Goal: Information Seeking & Learning: Learn about a topic

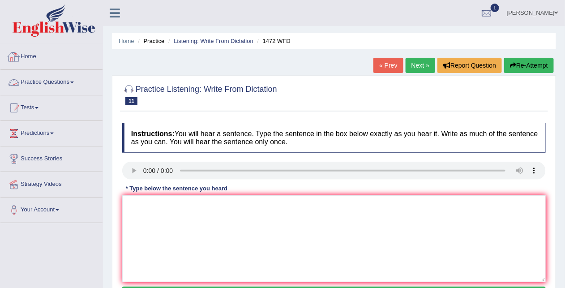
click at [56, 78] on link "Practice Questions" at bounding box center [51, 81] width 102 height 22
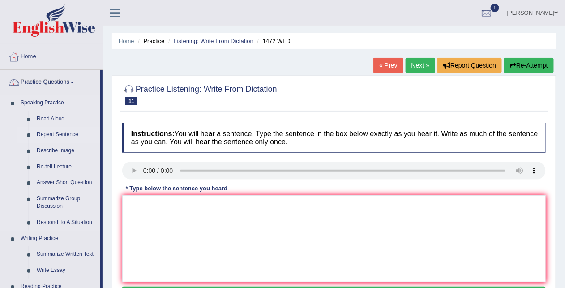
click at [54, 127] on link "Repeat Sentence" at bounding box center [67, 135] width 68 height 16
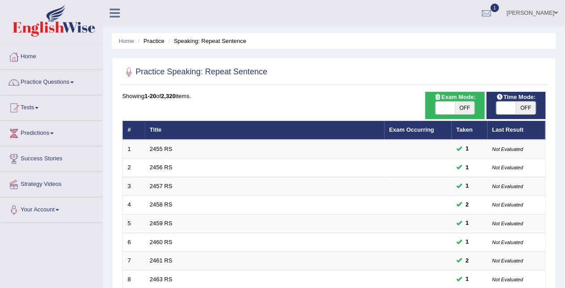
click at [354, 68] on div at bounding box center [334, 72] width 424 height 18
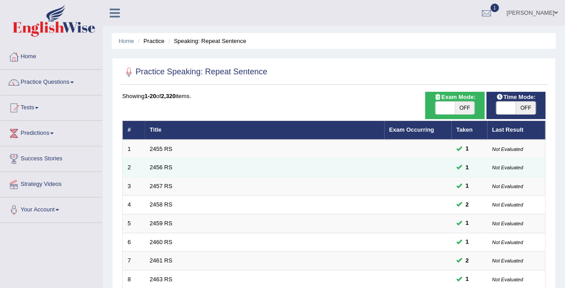
click at [334, 163] on td "2456 RS" at bounding box center [265, 168] width 240 height 19
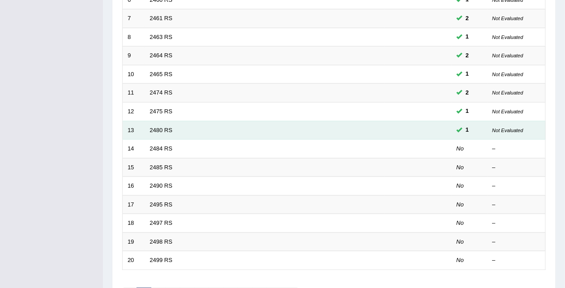
click at [152, 139] on td "2480 RS" at bounding box center [265, 130] width 240 height 19
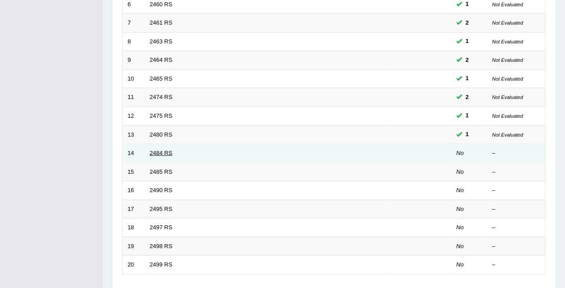
click at [166, 150] on link "2484 RS" at bounding box center [161, 153] width 23 height 7
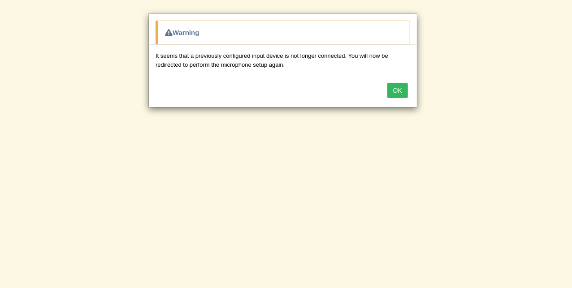
click at [396, 89] on button "OK" at bounding box center [397, 90] width 21 height 15
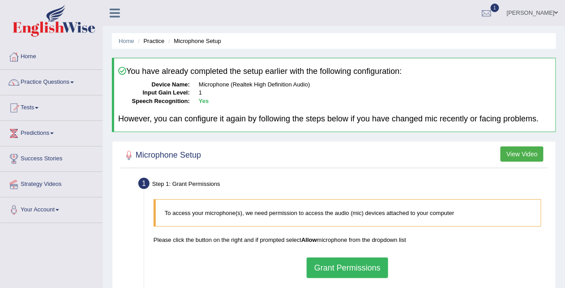
click at [324, 265] on button "Grant Permissions" at bounding box center [348, 268] width 82 height 21
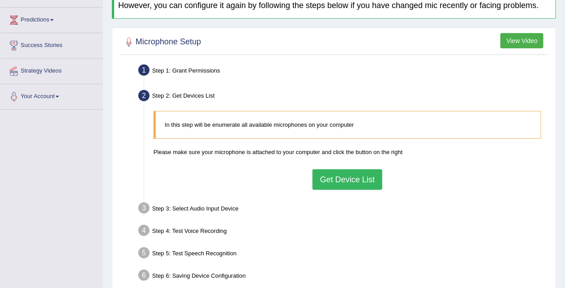
scroll to position [134, 0]
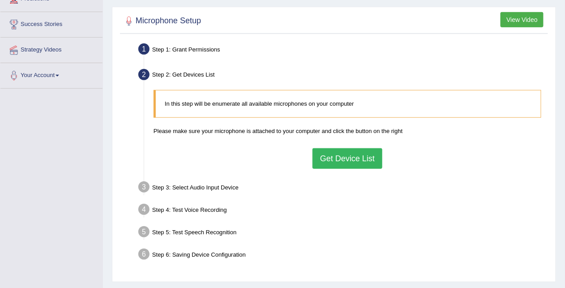
click at [340, 161] on button "Get Device List" at bounding box center [348, 158] width 70 height 21
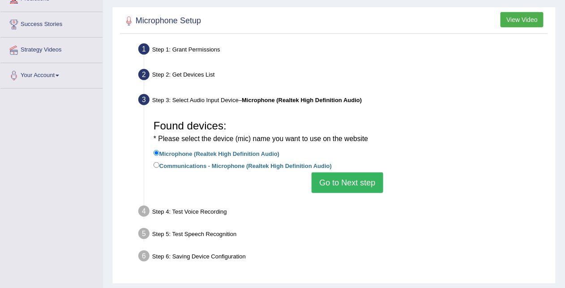
click at [345, 190] on button "Go to Next step" at bounding box center [347, 183] width 71 height 21
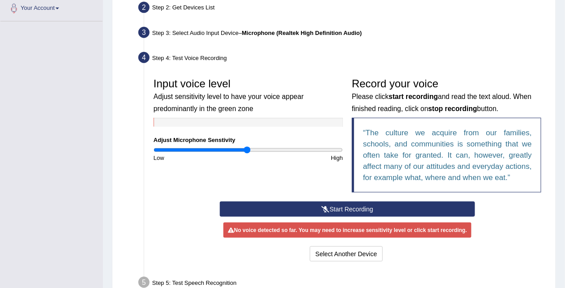
scroll to position [208, 0]
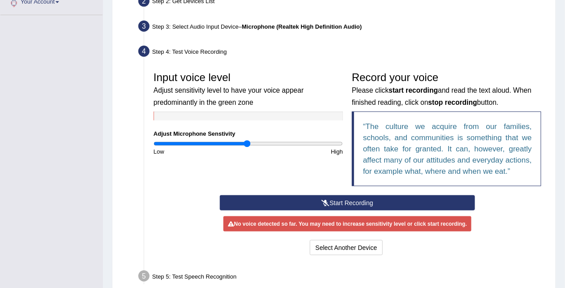
click at [362, 203] on button "Start Recording" at bounding box center [348, 202] width 256 height 15
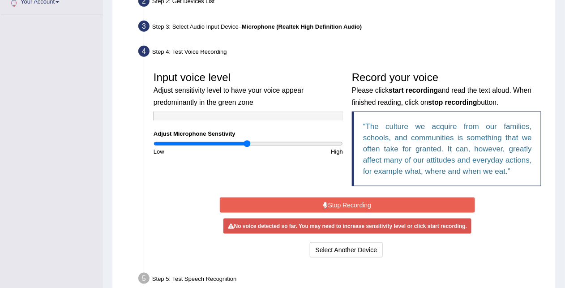
click at [362, 203] on button "Stop Recording" at bounding box center [348, 205] width 256 height 15
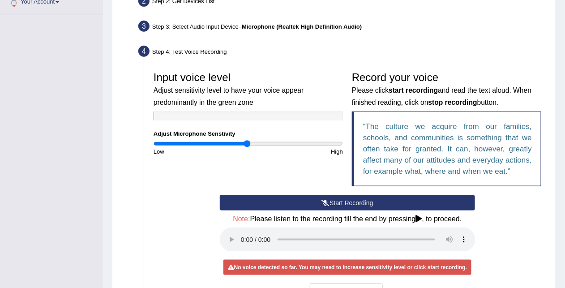
click at [346, 197] on button "Start Recording" at bounding box center [348, 202] width 256 height 15
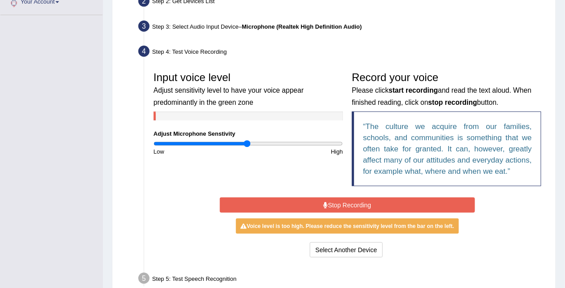
click at [350, 207] on button "Stop Recording" at bounding box center [348, 205] width 256 height 15
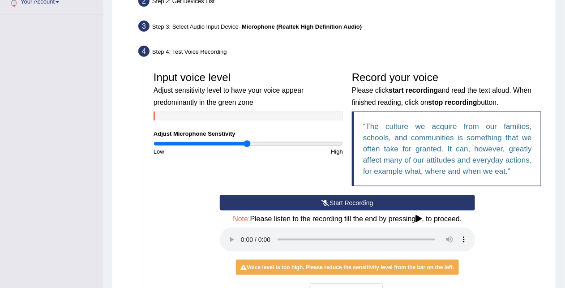
click at [330, 206] on button "Start Recording" at bounding box center [348, 202] width 256 height 15
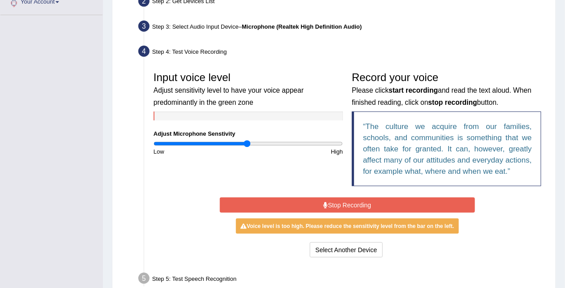
click at [330, 206] on button "Stop Recording" at bounding box center [348, 205] width 256 height 15
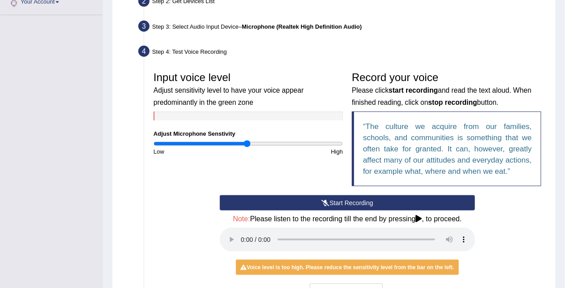
click at [330, 203] on button "Start Recording" at bounding box center [348, 202] width 256 height 15
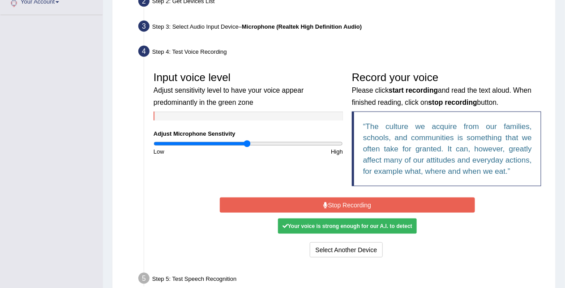
click at [330, 203] on button "Stop Recording" at bounding box center [348, 205] width 256 height 15
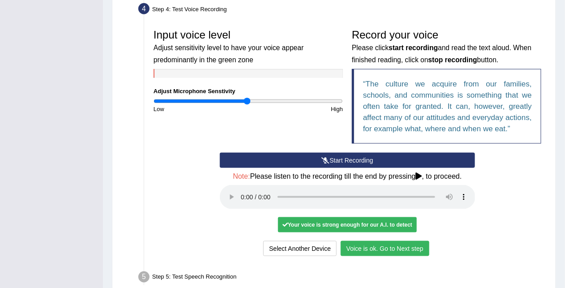
scroll to position [317, 0]
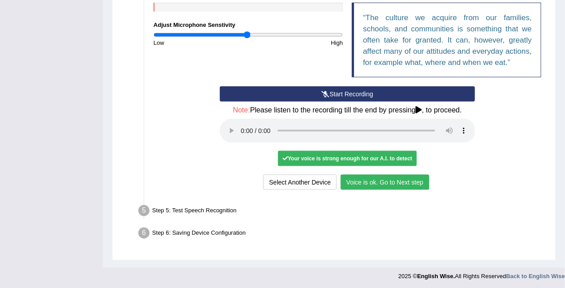
click at [363, 187] on button "Voice is ok. Go to Next step" at bounding box center [385, 182] width 89 height 15
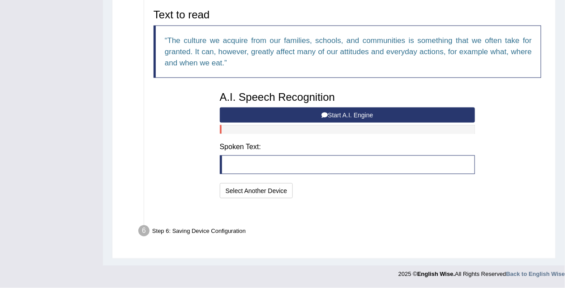
scroll to position [281, 0]
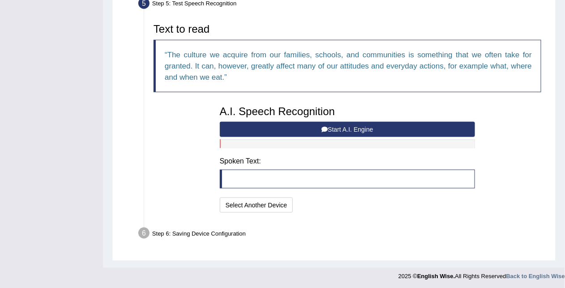
click at [385, 119] on div "A.I. Speech Recognition Start A.I. Engine Stop A.I. Engine Note: Please listen …" at bounding box center [348, 158] width 265 height 114
click at [384, 127] on button "Start A.I. Engine" at bounding box center [348, 129] width 256 height 15
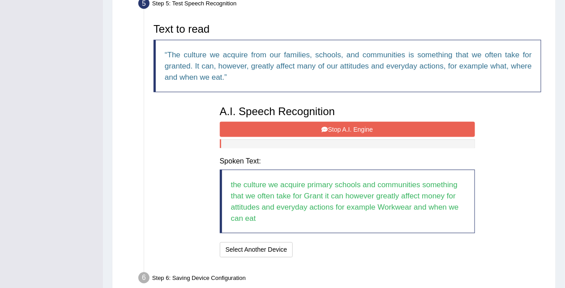
click at [384, 127] on button "Stop A.I. Engine" at bounding box center [348, 129] width 256 height 15
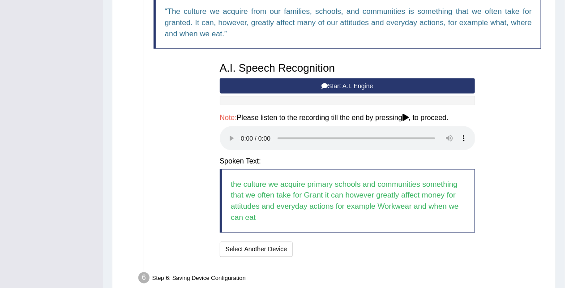
scroll to position [370, 0]
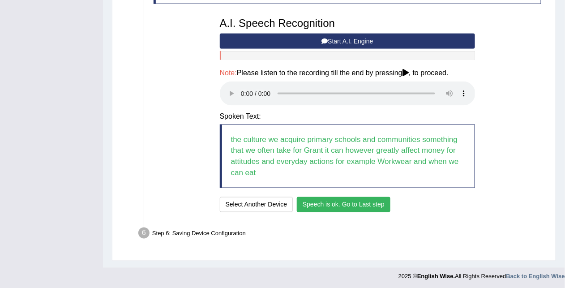
click at [352, 203] on button "Speech is ok. Go to Last step" at bounding box center [344, 204] width 94 height 15
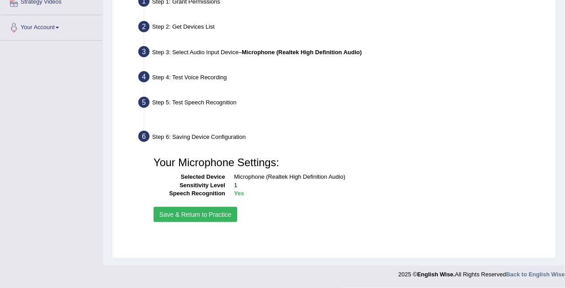
scroll to position [182, 0]
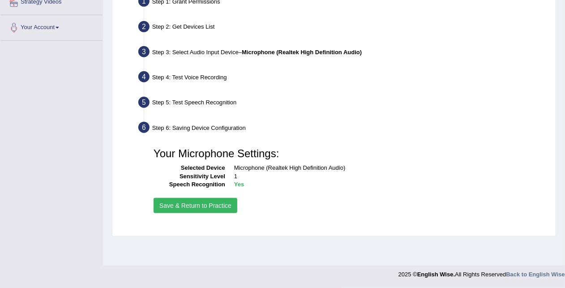
click at [191, 198] on button "Save & Return to Practice" at bounding box center [196, 205] width 84 height 15
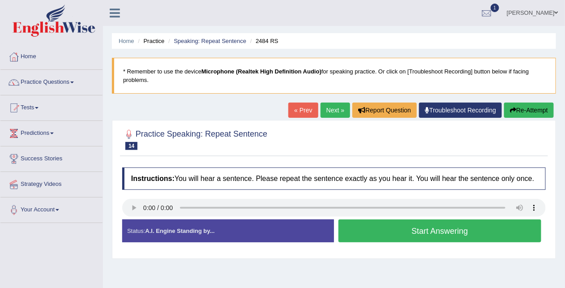
click at [226, 37] on li "Speaking: Repeat Sentence" at bounding box center [206, 41] width 80 height 9
click at [222, 41] on link "Speaking: Repeat Sentence" at bounding box center [210, 41] width 73 height 7
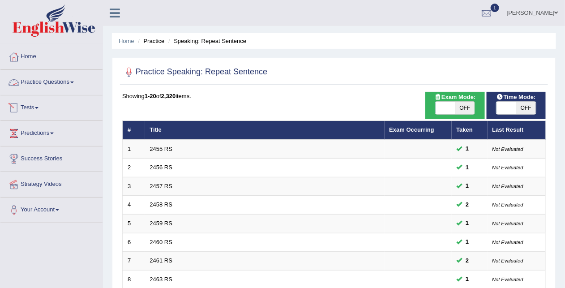
click at [57, 78] on link "Practice Questions" at bounding box center [51, 81] width 102 height 22
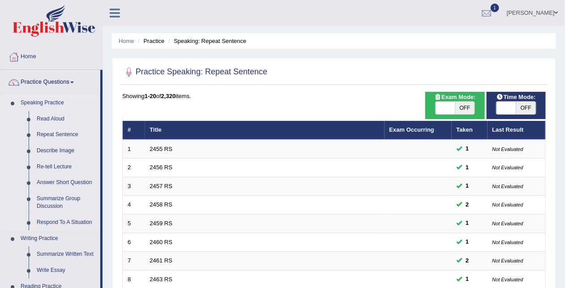
click at [49, 119] on link "Read Aloud" at bounding box center [67, 119] width 68 height 16
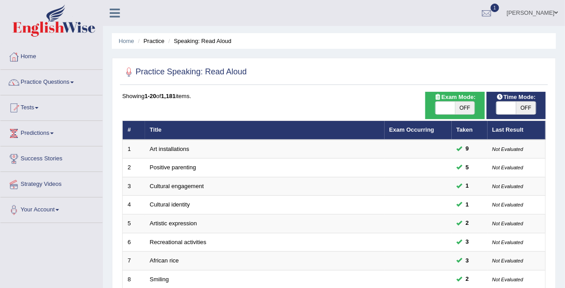
click at [462, 111] on span "OFF" at bounding box center [466, 108] width 20 height 13
checkbox input "true"
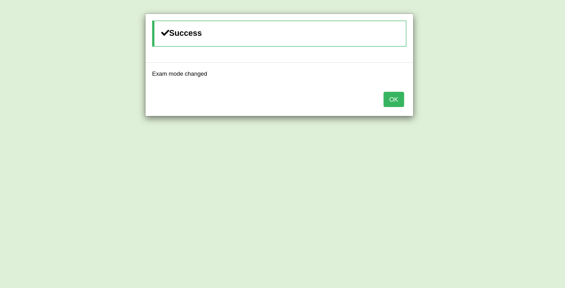
click at [452, 111] on div "Success Exam mode changed OK" at bounding box center [282, 144] width 565 height 288
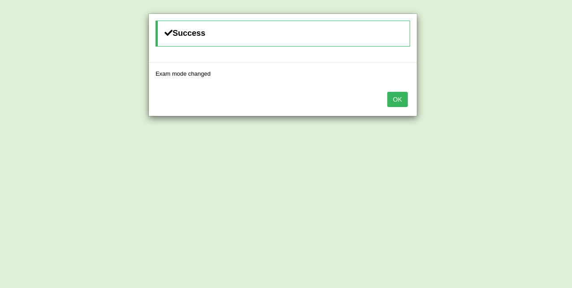
click at [400, 94] on button "OK" at bounding box center [397, 99] width 21 height 15
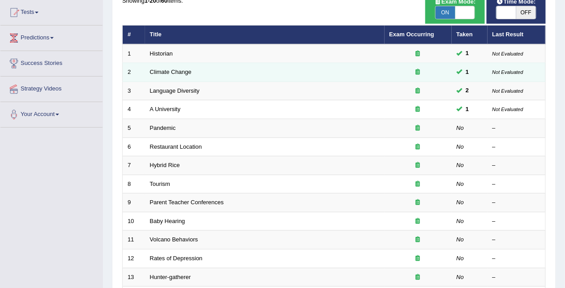
scroll to position [107, 0]
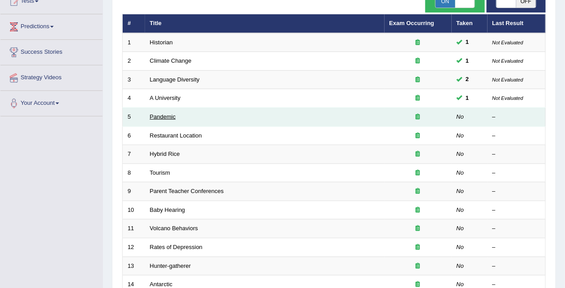
click at [161, 113] on link "Pandemic" at bounding box center [163, 116] width 26 height 7
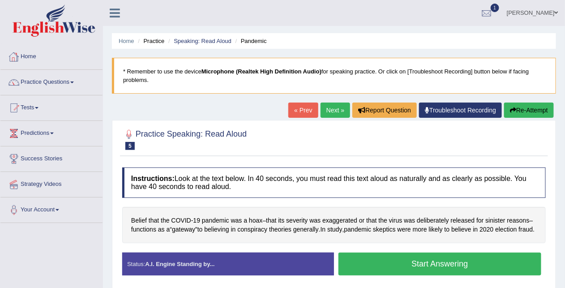
click at [39, 62] on link "Home" at bounding box center [51, 55] width 102 height 22
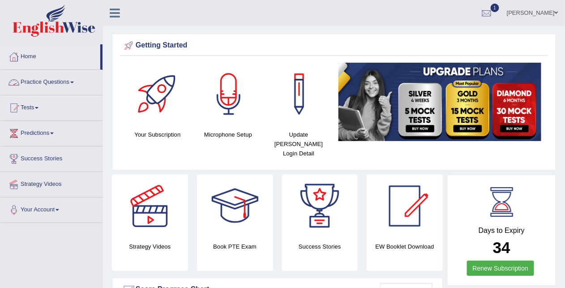
click at [57, 83] on link "Practice Questions" at bounding box center [51, 81] width 102 height 22
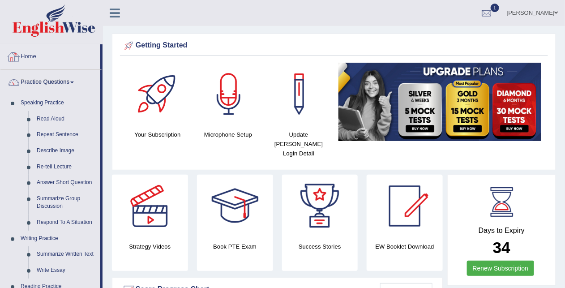
click at [38, 62] on link "Home" at bounding box center [50, 55] width 100 height 22
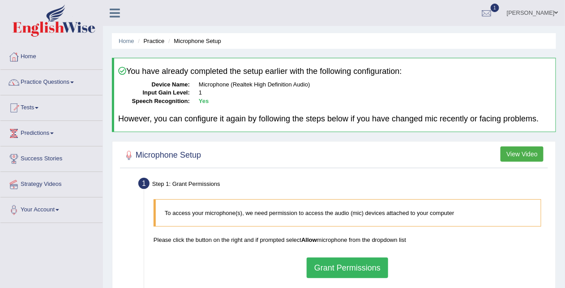
click at [340, 264] on button "Grant Permissions" at bounding box center [348, 268] width 82 height 21
click at [340, 264] on div "To access your microphone(s), we need permission to access the audio (mic) devi…" at bounding box center [347, 238] width 397 height 87
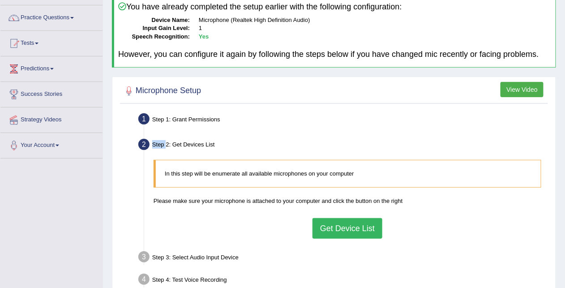
scroll to position [66, 0]
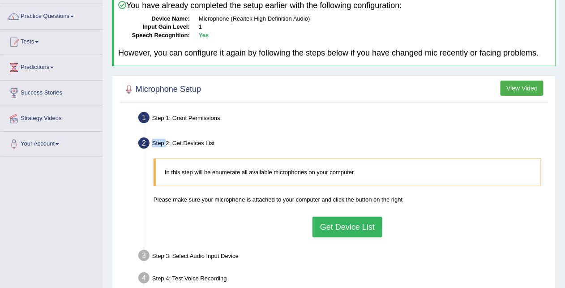
click at [358, 229] on button "Get Device List" at bounding box center [348, 227] width 70 height 21
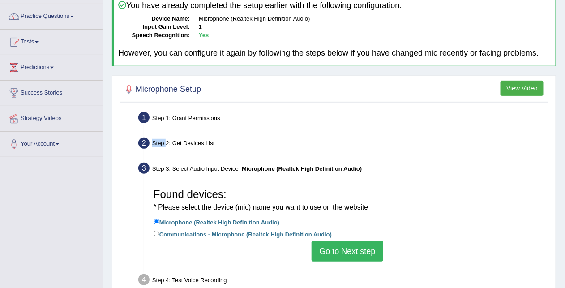
click at [355, 248] on button "Go to Next step" at bounding box center [347, 251] width 71 height 21
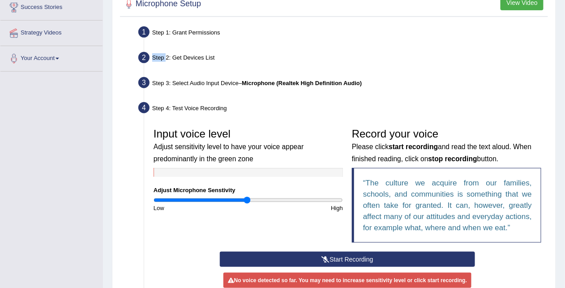
scroll to position [164, 0]
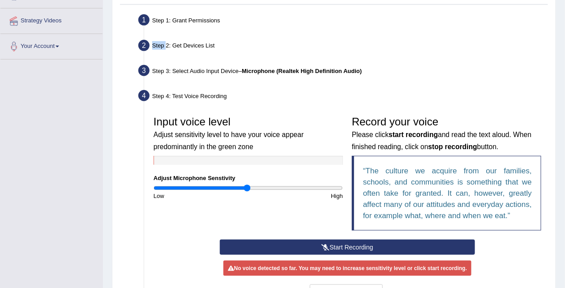
click at [355, 241] on button "Start Recording" at bounding box center [348, 247] width 256 height 15
